Goal: Book appointment/travel/reservation

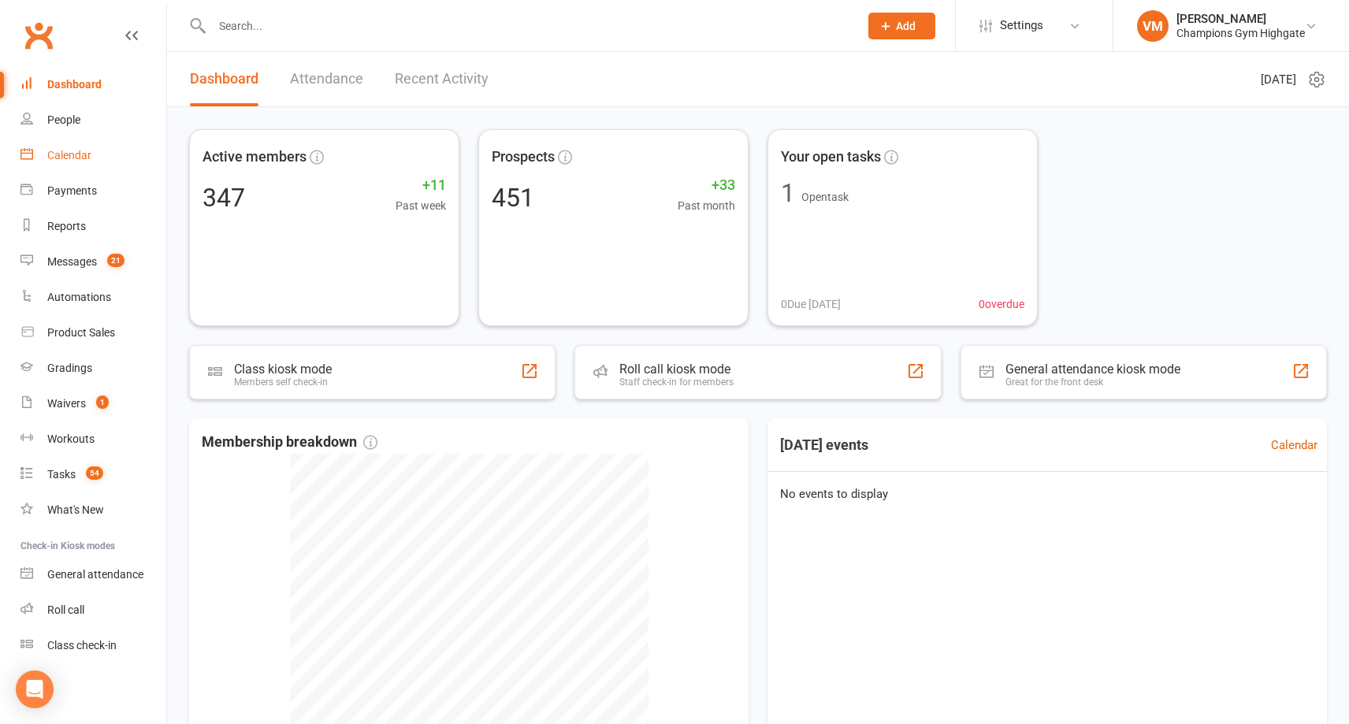
click at [79, 156] on div "Calendar" at bounding box center [69, 155] width 44 height 13
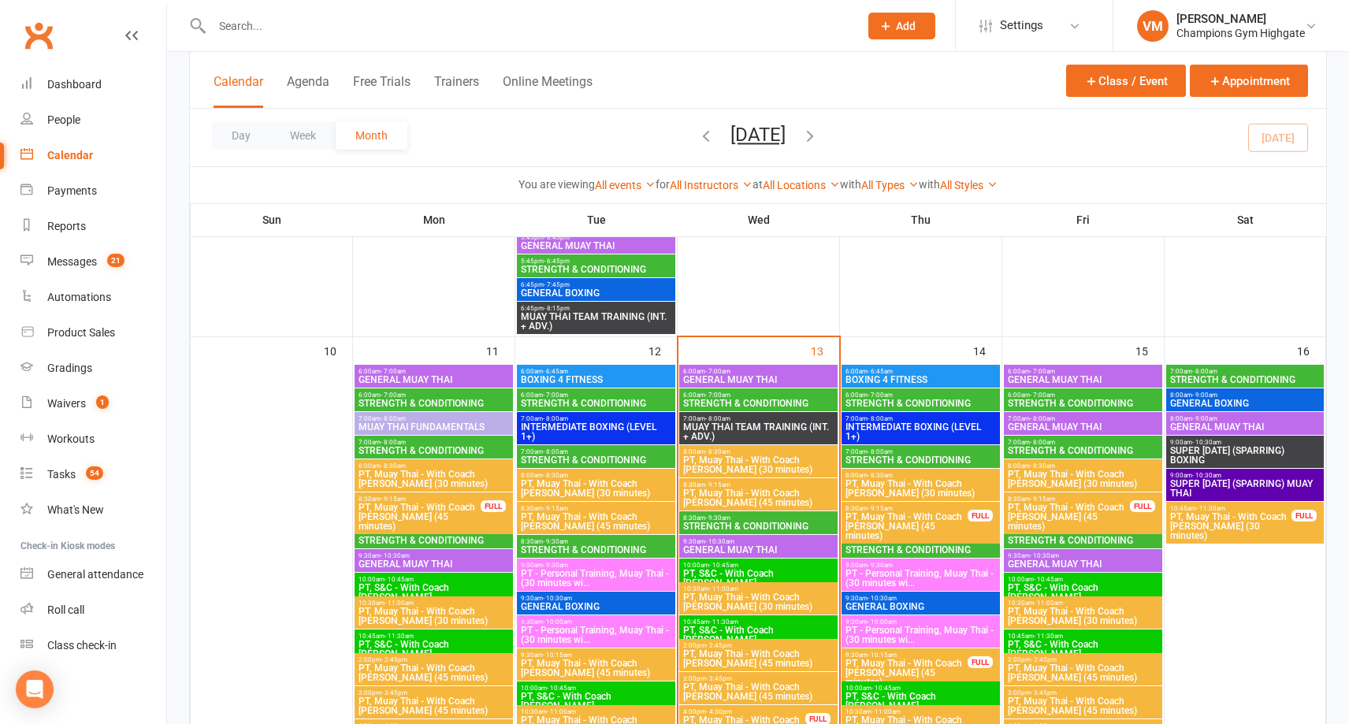
scroll to position [1351, 0]
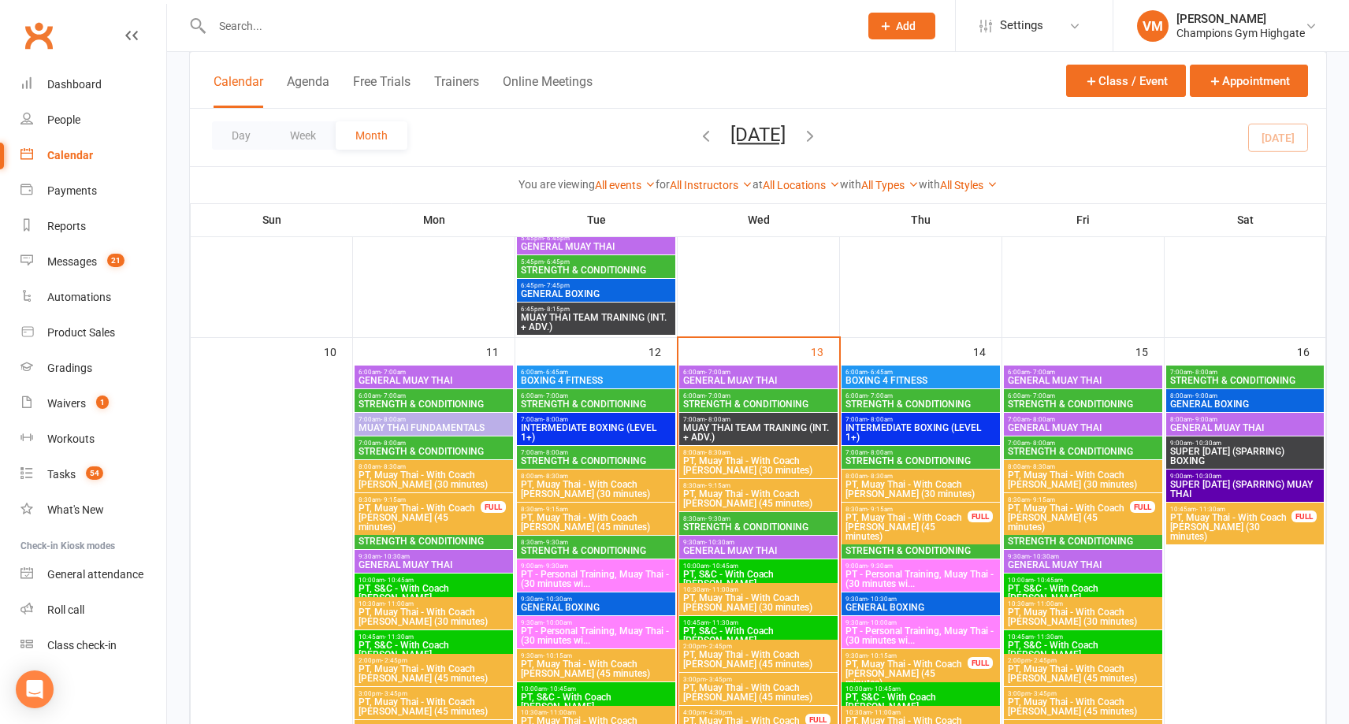
click at [917, 403] on span "STRENGTH & CONDITIONING" at bounding box center [921, 403] width 152 height 9
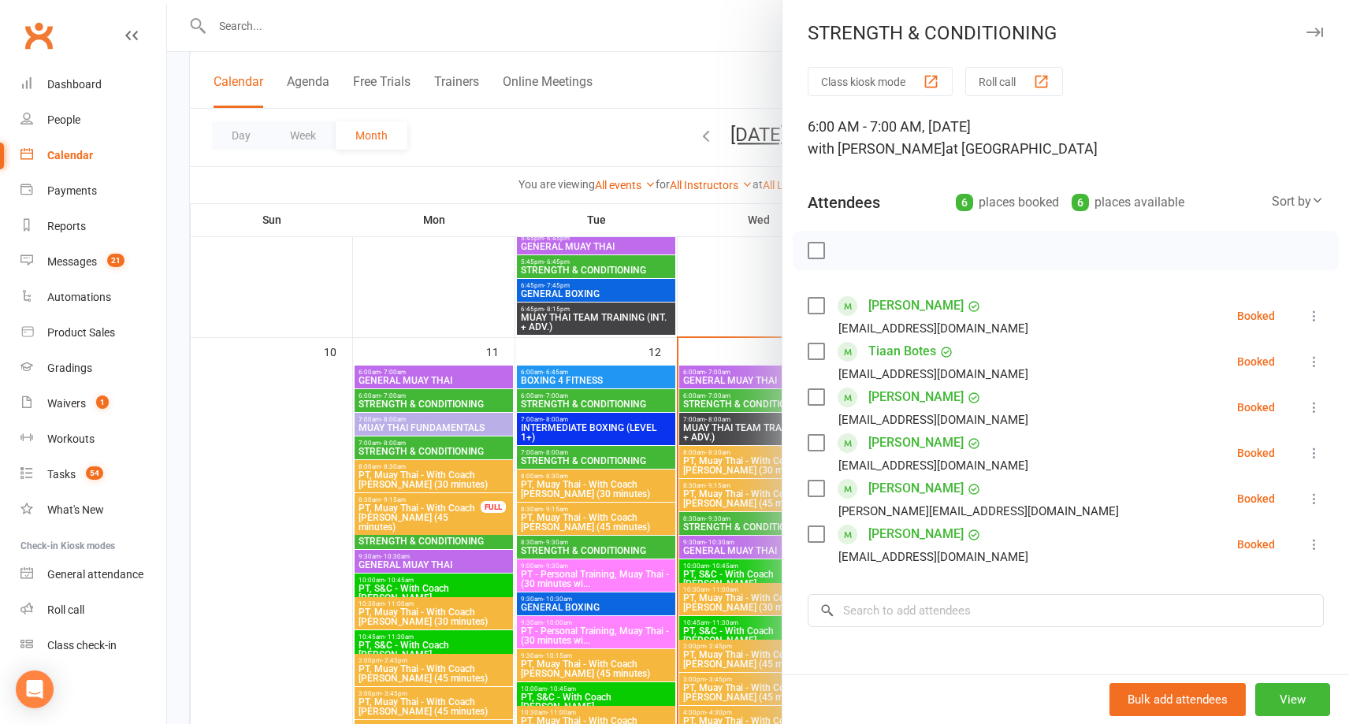
click at [723, 545] on div at bounding box center [758, 362] width 1182 height 724
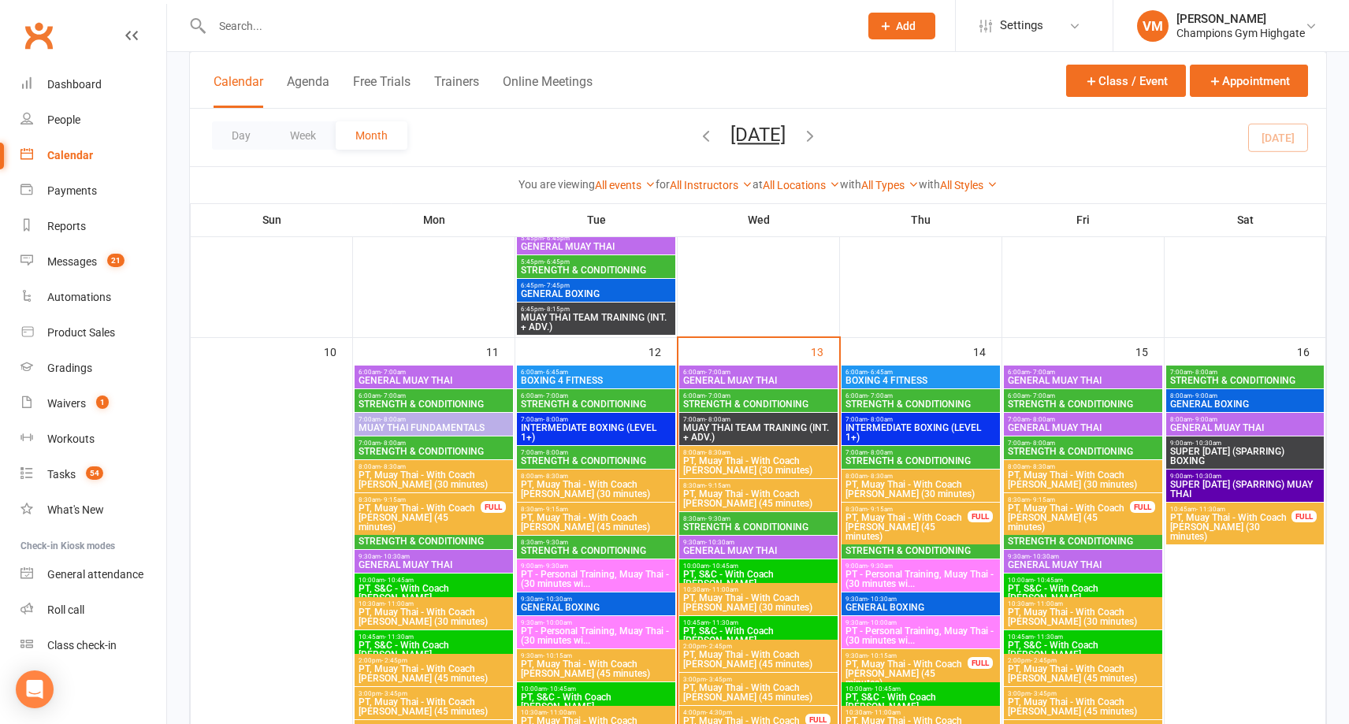
click at [925, 456] on span "STRENGTH & CONDITIONING" at bounding box center [921, 460] width 152 height 9
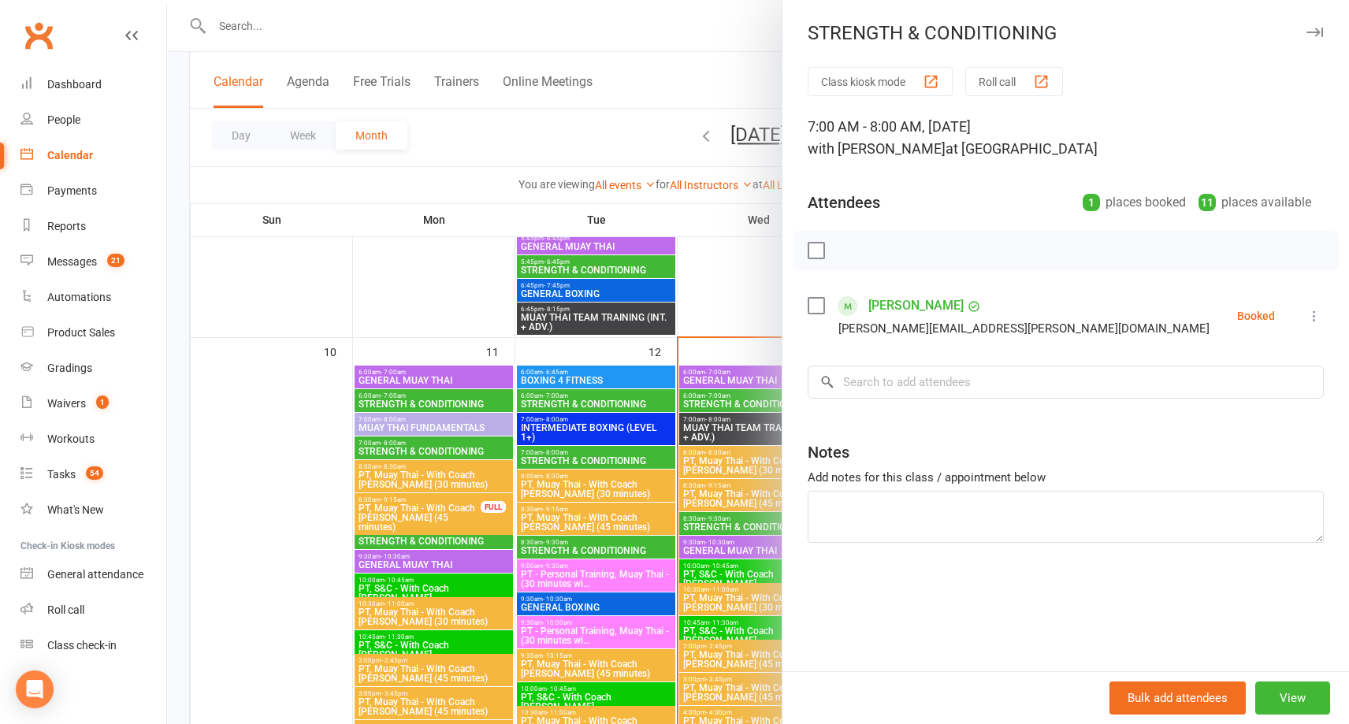
click at [697, 490] on div at bounding box center [758, 362] width 1182 height 724
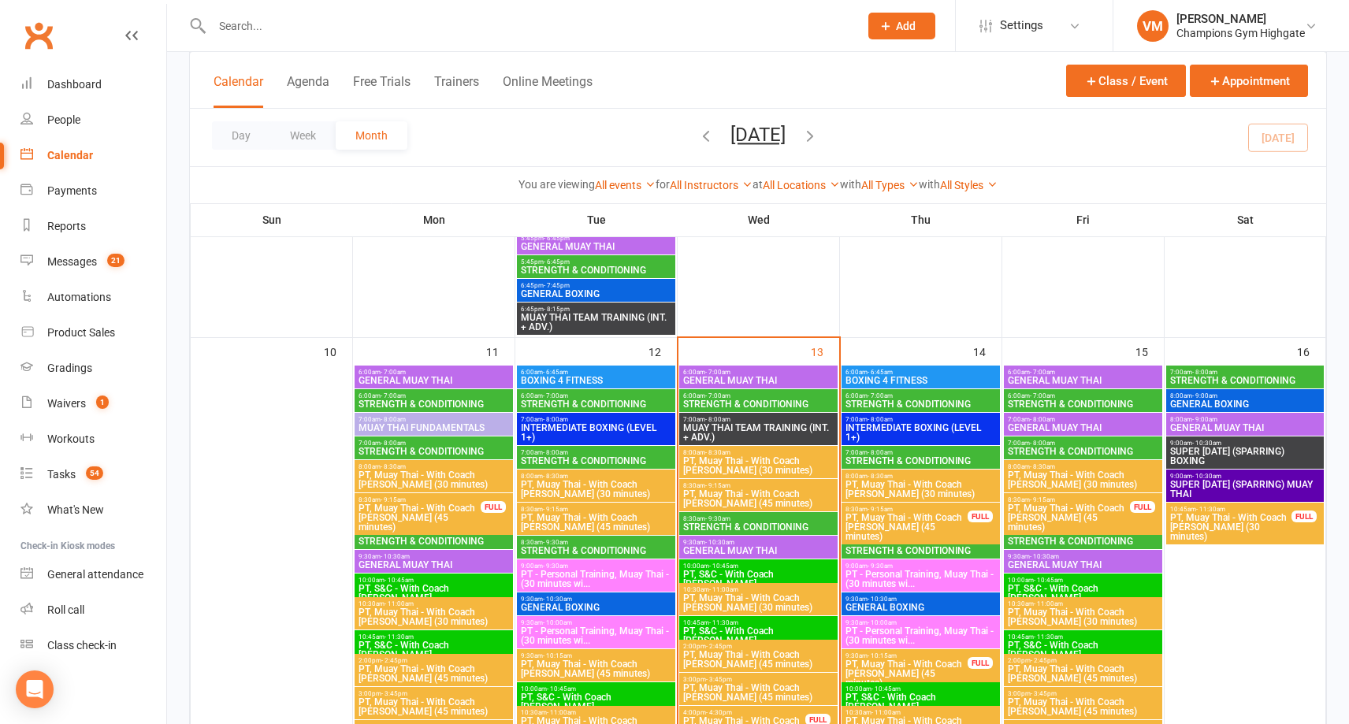
click at [889, 548] on span "STRENGTH & CONDITIONING" at bounding box center [921, 550] width 152 height 9
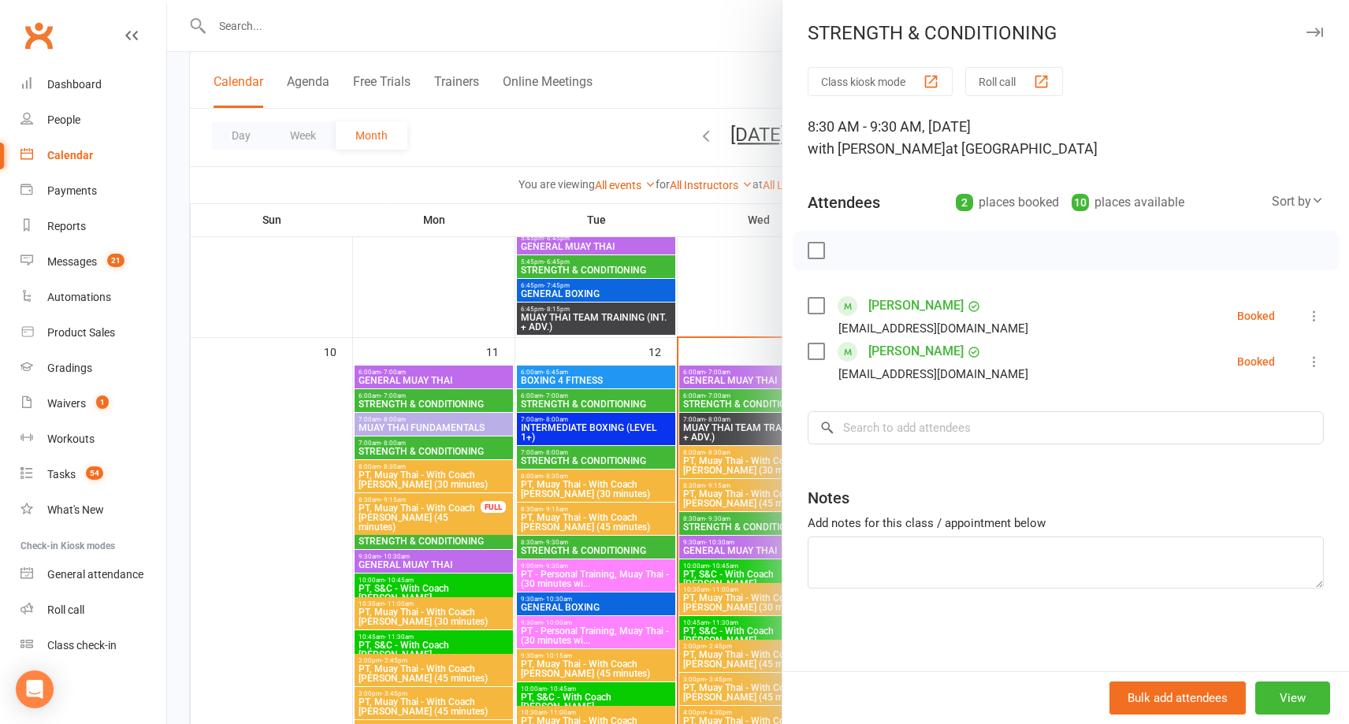
click at [668, 527] on div at bounding box center [758, 362] width 1182 height 724
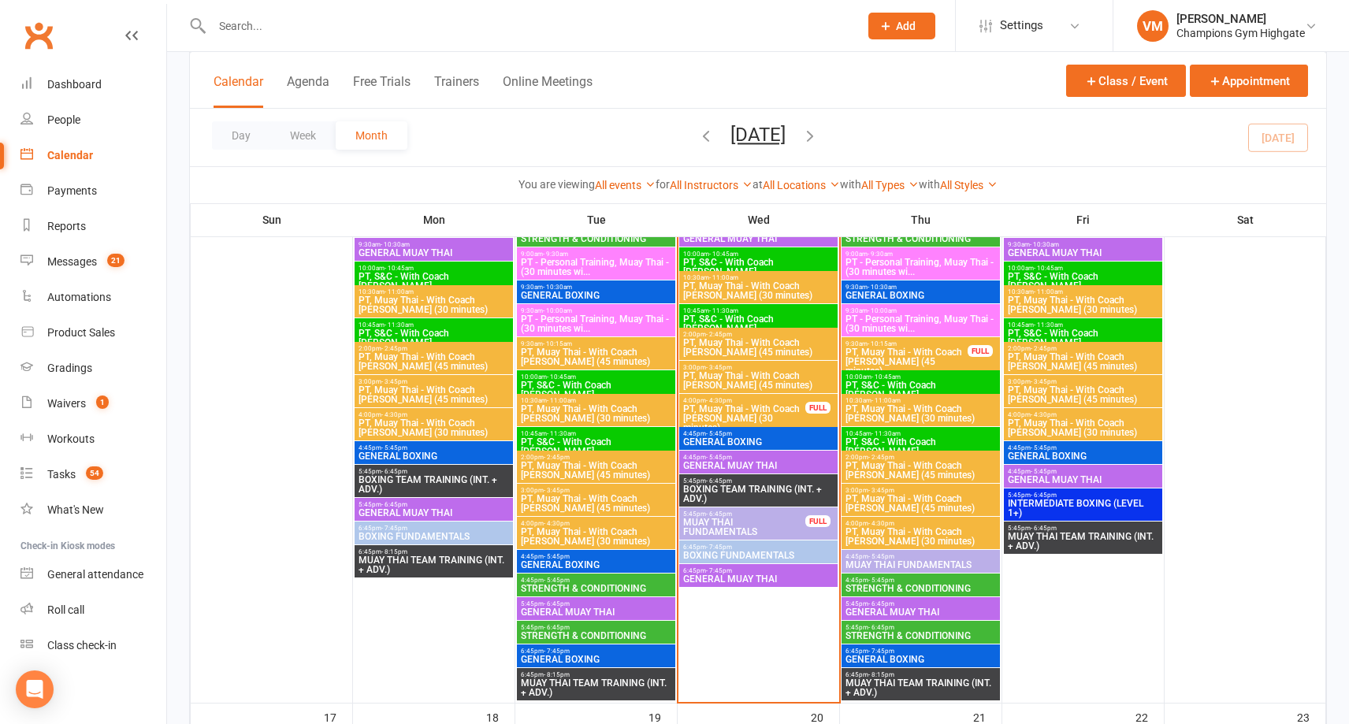
scroll to position [1696, 0]
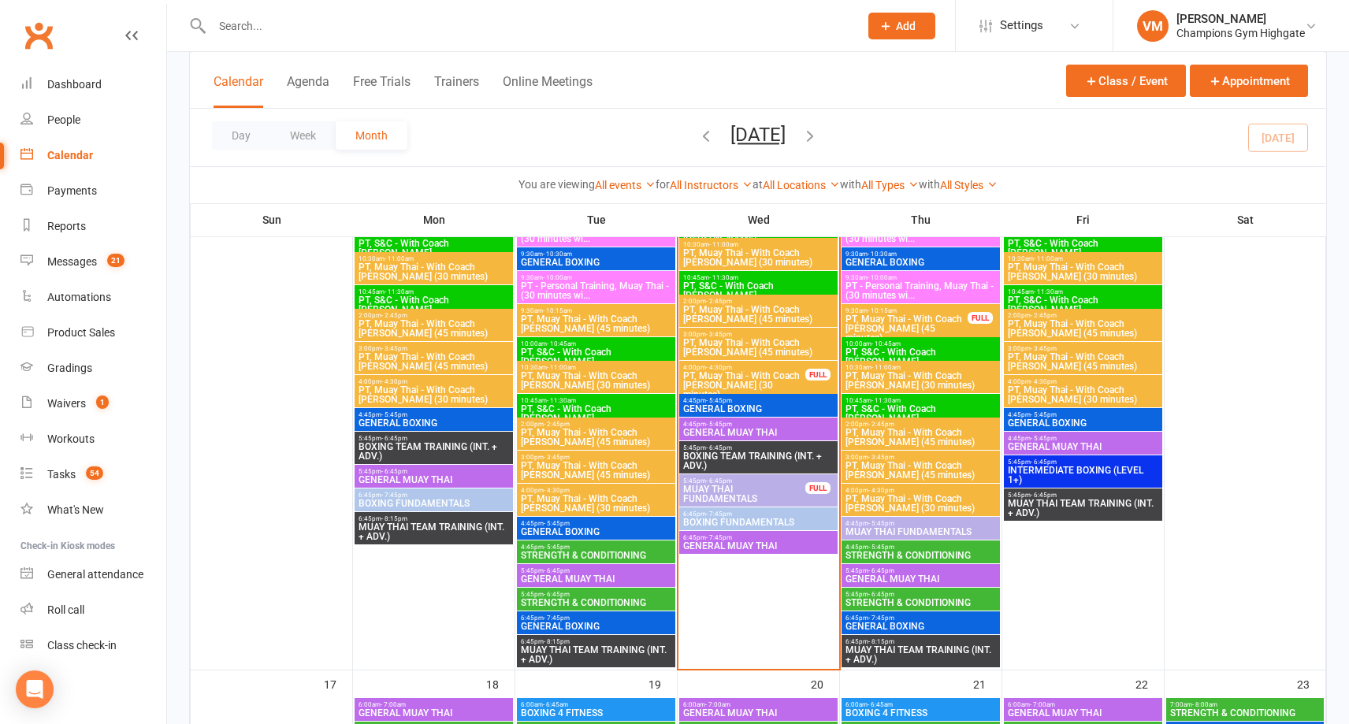
click at [908, 553] on span "STRENGTH & CONDITIONING" at bounding box center [921, 555] width 152 height 9
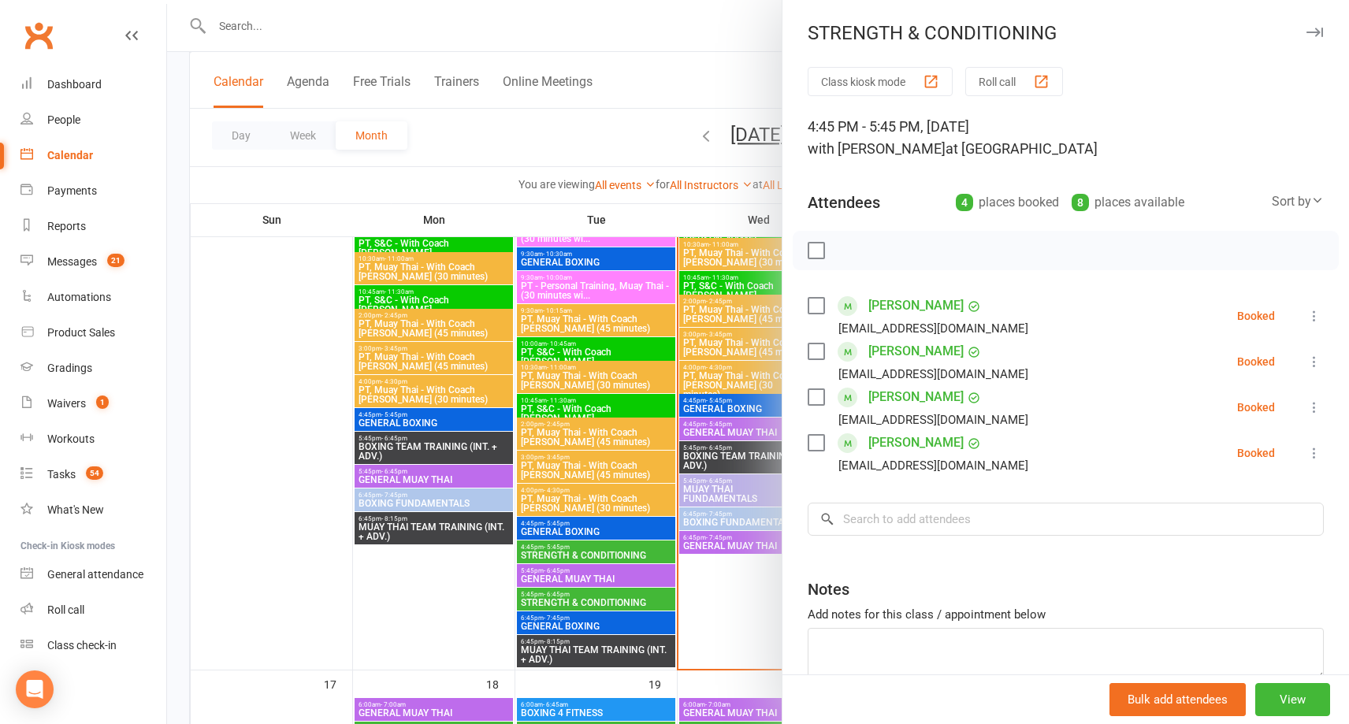
click at [646, 485] on div at bounding box center [758, 362] width 1182 height 724
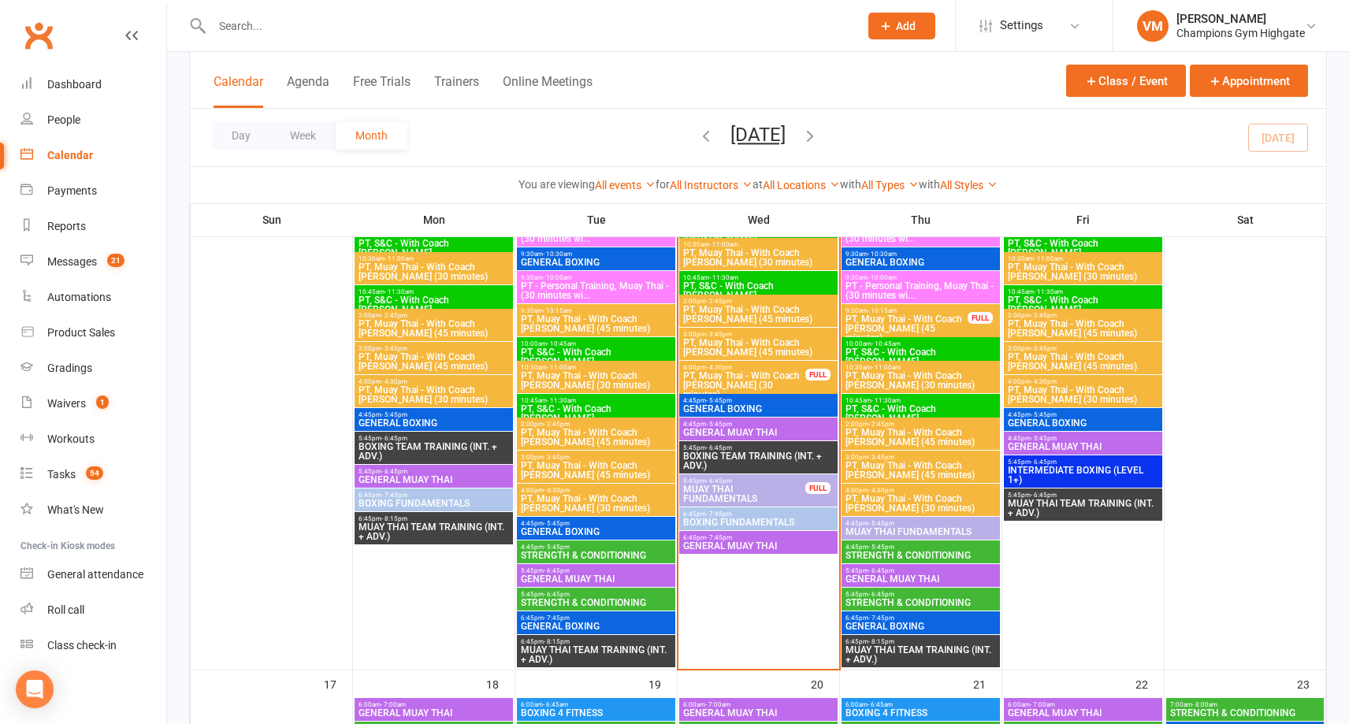
click at [879, 592] on span "- 6:45pm" at bounding box center [881, 594] width 26 height 7
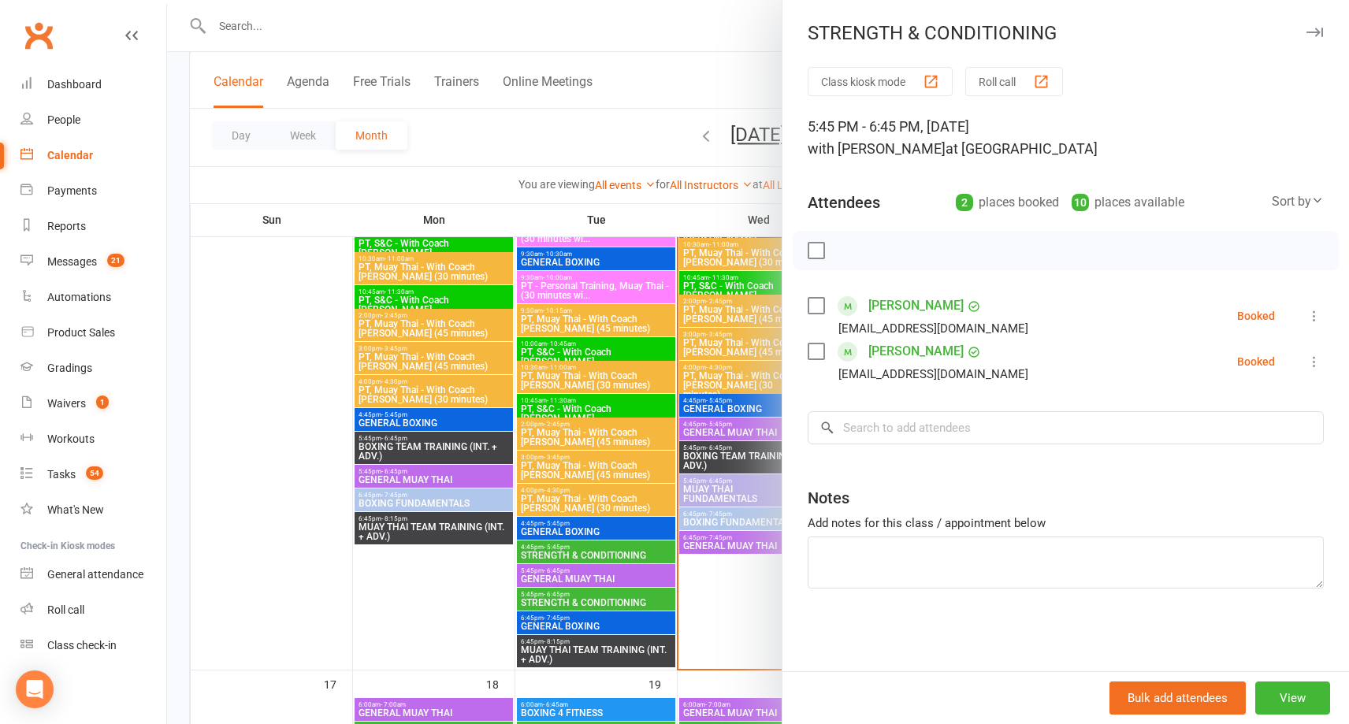
click at [652, 475] on div at bounding box center [758, 362] width 1182 height 724
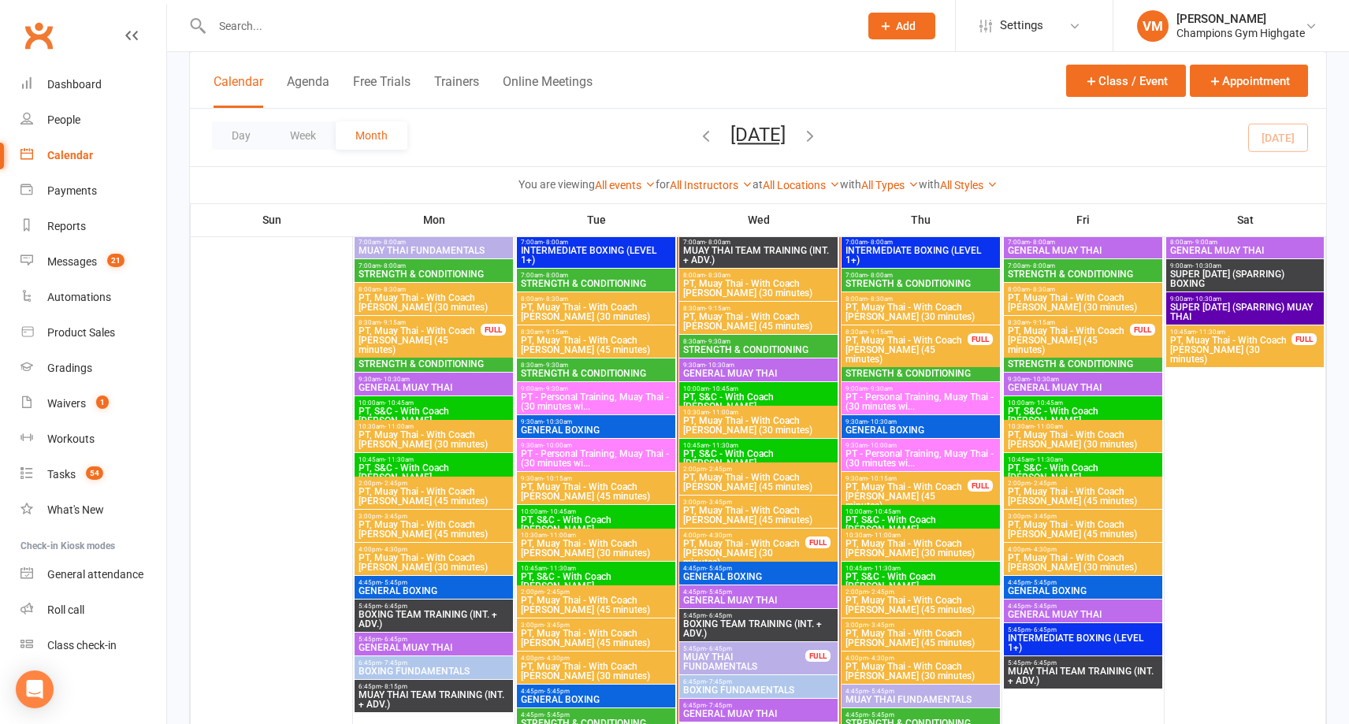
scroll to position [1379, 0]
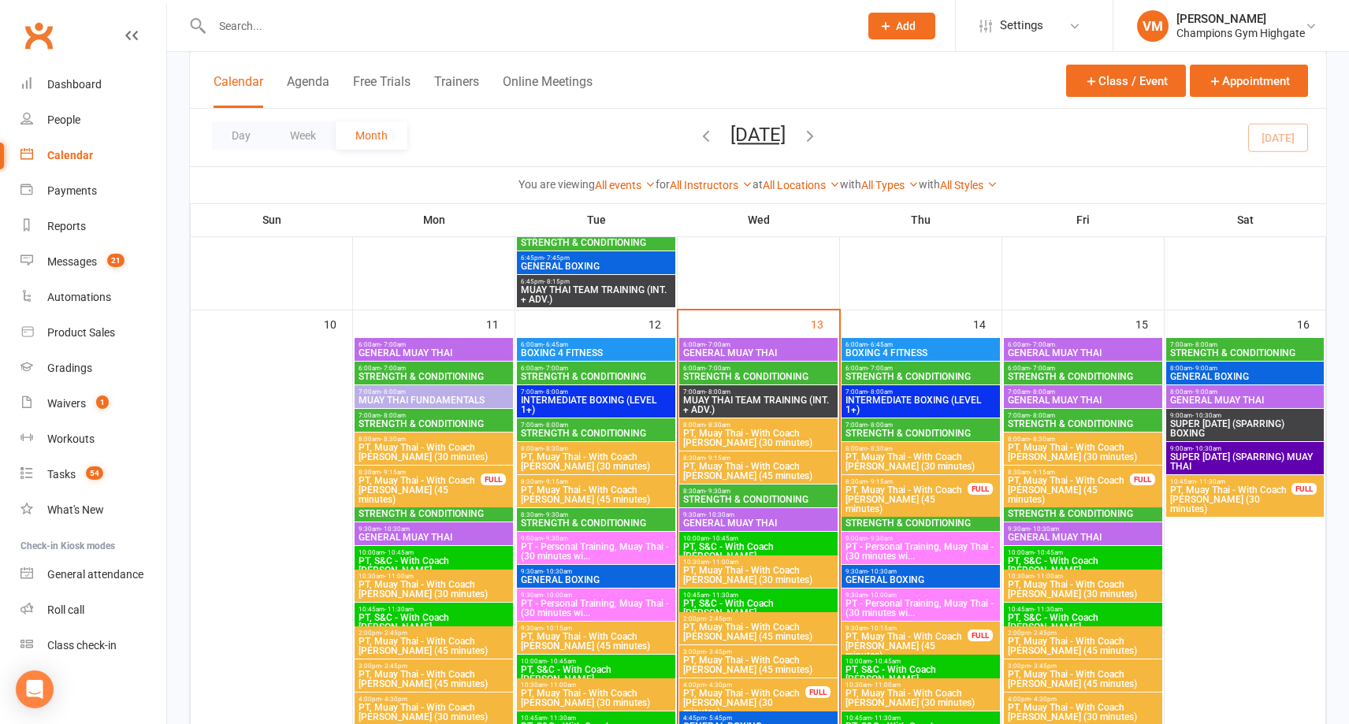
click at [1069, 370] on span "6:00am - 7:00am" at bounding box center [1083, 368] width 152 height 7
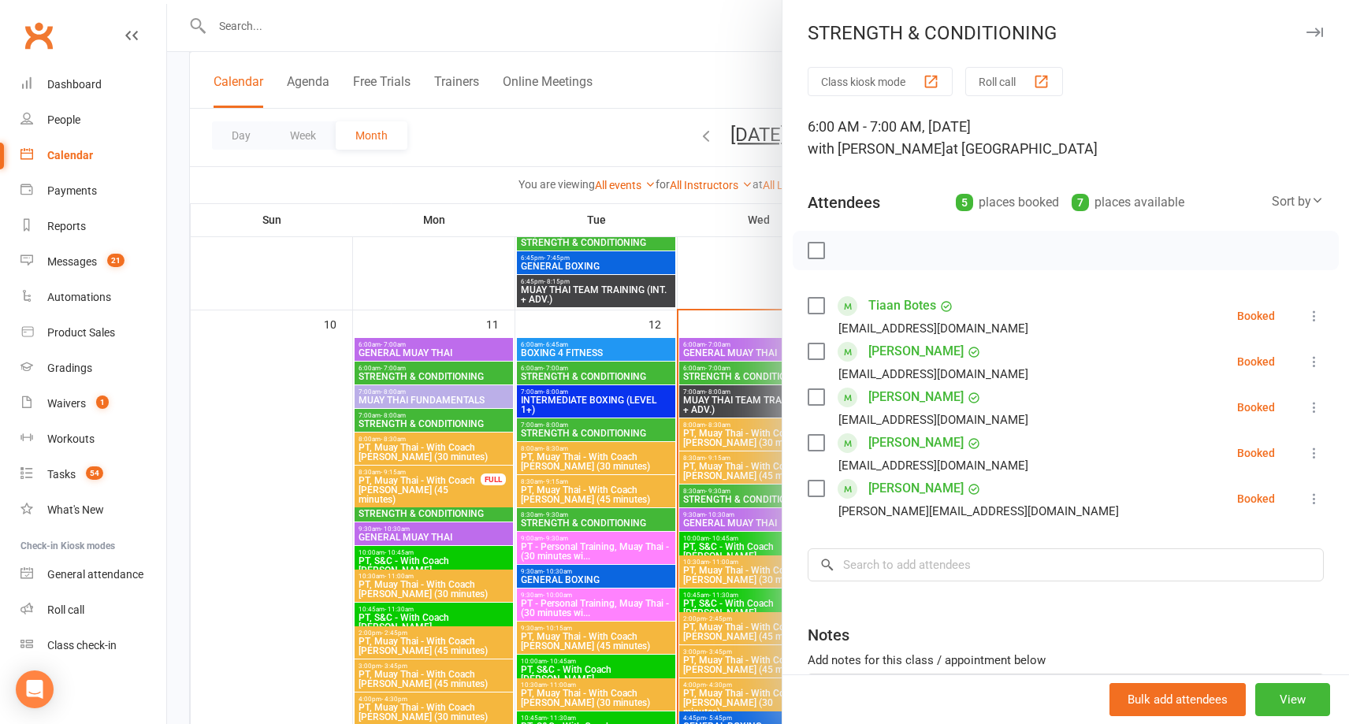
click at [685, 482] on div at bounding box center [758, 362] width 1182 height 724
